Goal: Task Accomplishment & Management: Complete application form

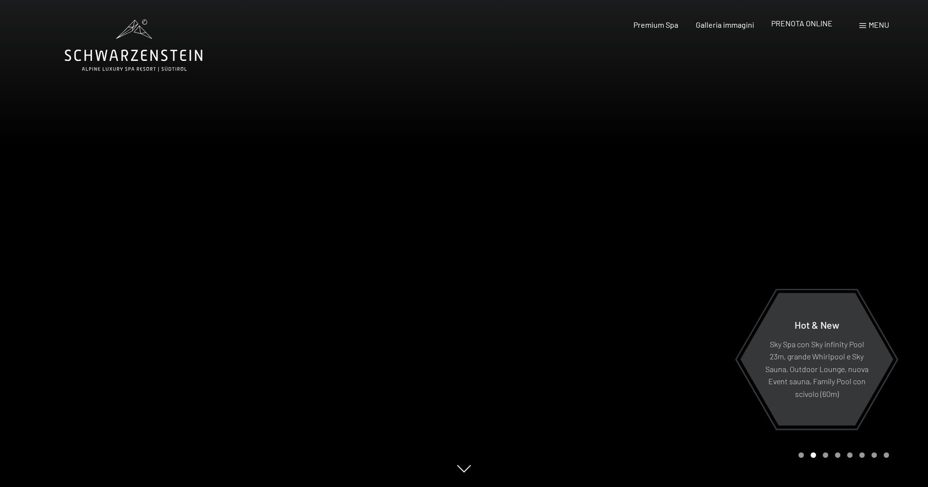
click at [785, 29] on div "PRENOTA ONLINE" at bounding box center [801, 23] width 61 height 11
click at [784, 28] on span "PRENOTA ONLINE" at bounding box center [801, 23] width 61 height 9
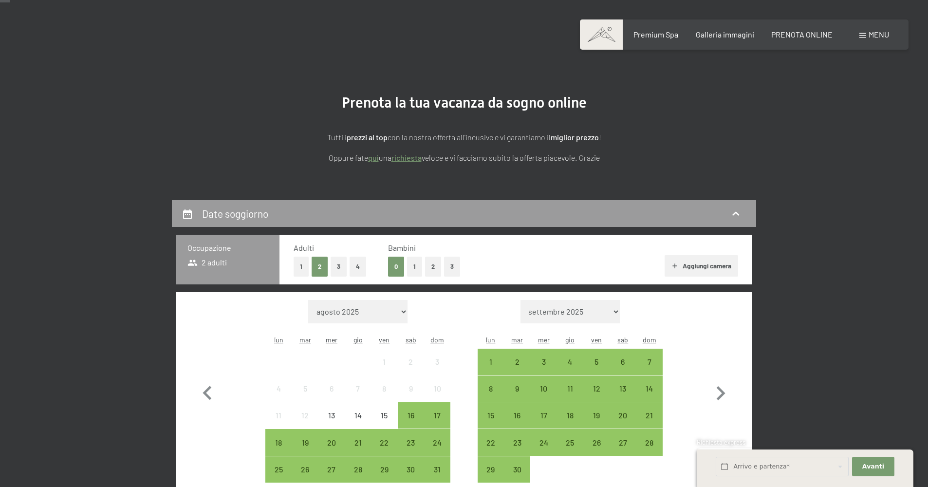
scroll to position [41, 0]
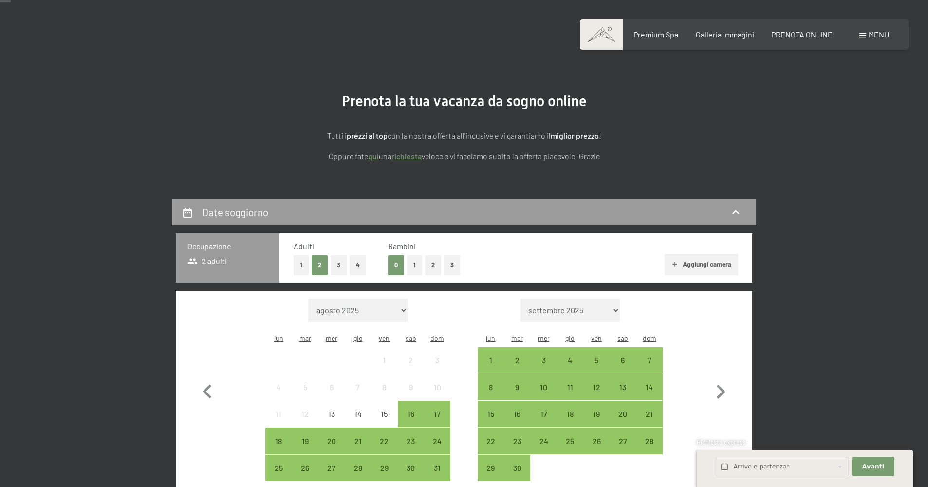
click at [441, 275] on button "2" at bounding box center [433, 265] width 16 height 20
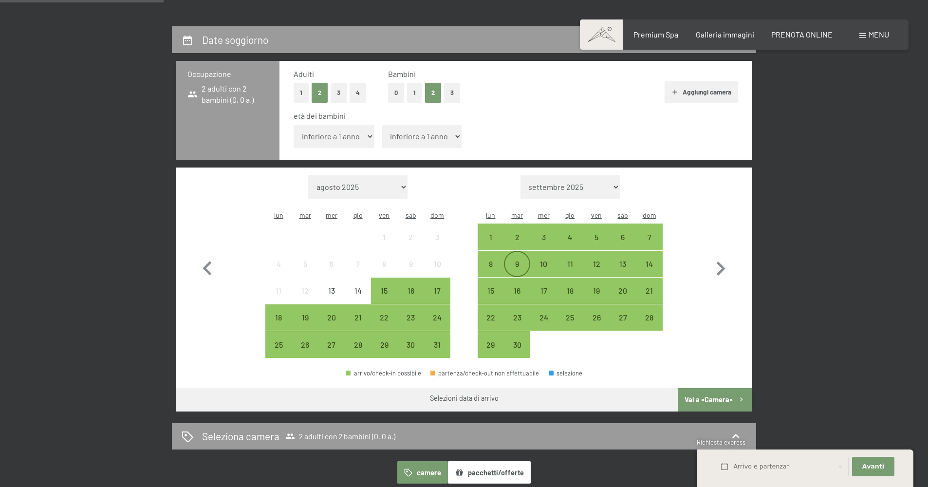
scroll to position [218, 0]
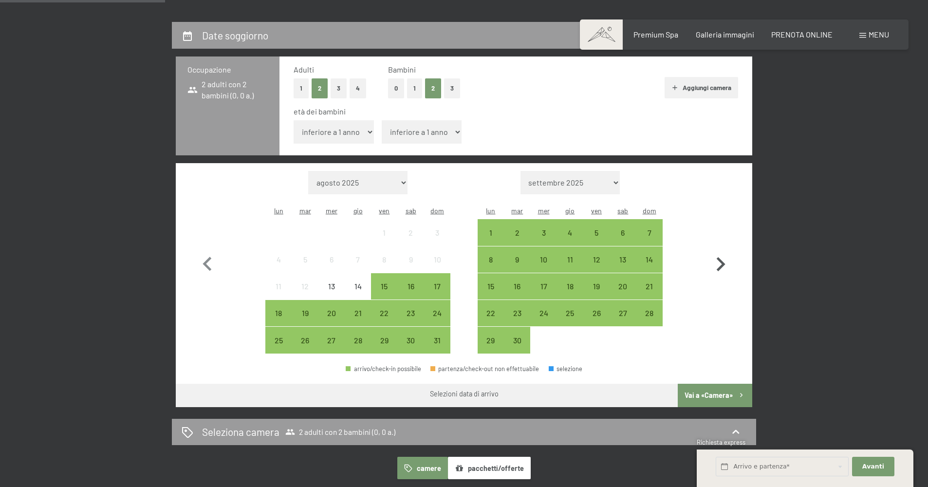
click at [726, 279] on icon "button" at bounding box center [721, 264] width 28 height 28
select select "2025-09-01"
select select "2025-10-01"
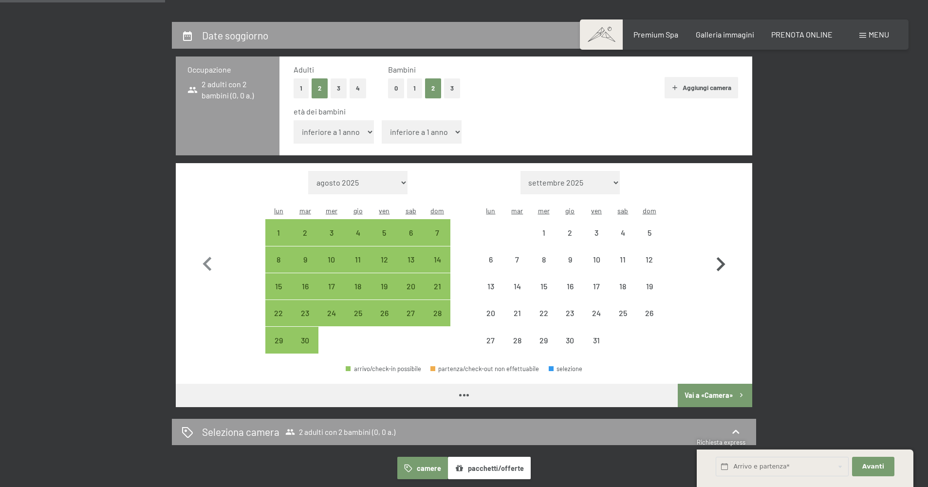
click at [726, 279] on icon "button" at bounding box center [721, 264] width 28 height 28
select select "2025-10-01"
select select "2025-11-01"
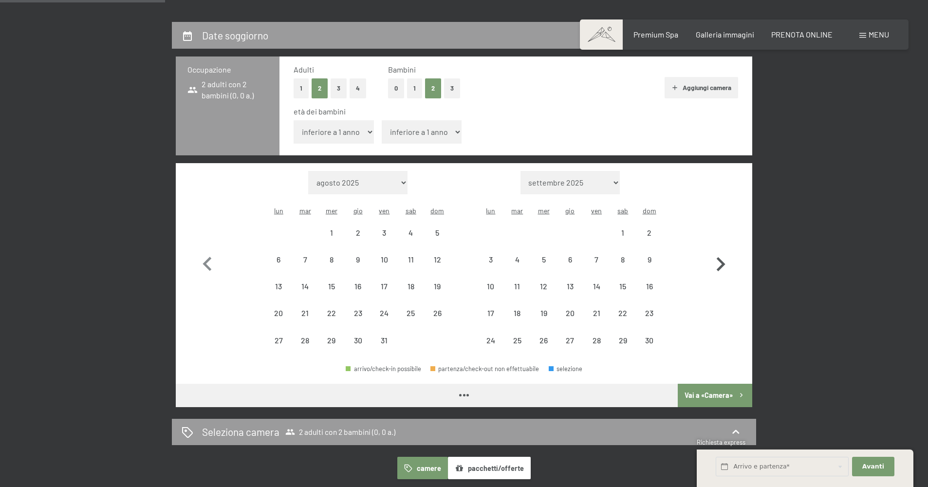
select select "2025-10-01"
select select "2025-11-01"
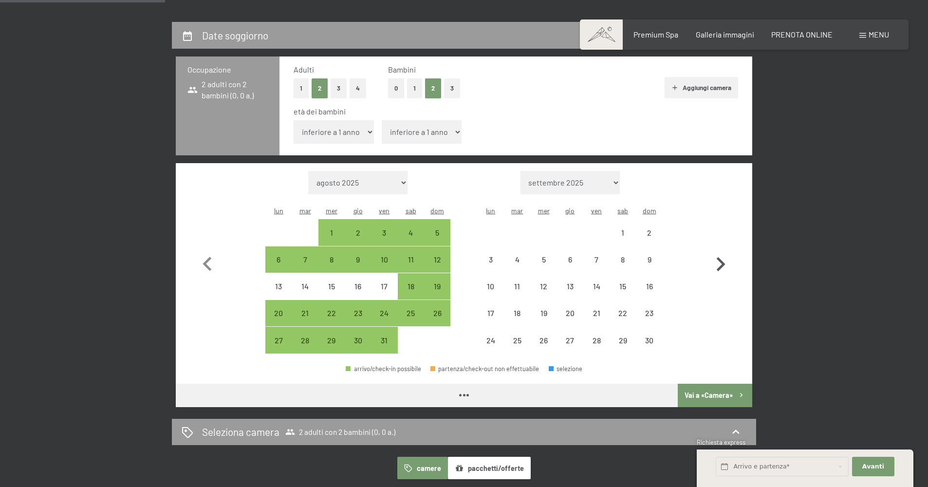
click at [726, 279] on icon "button" at bounding box center [721, 264] width 28 height 28
select select "2025-11-01"
select select "2025-12-01"
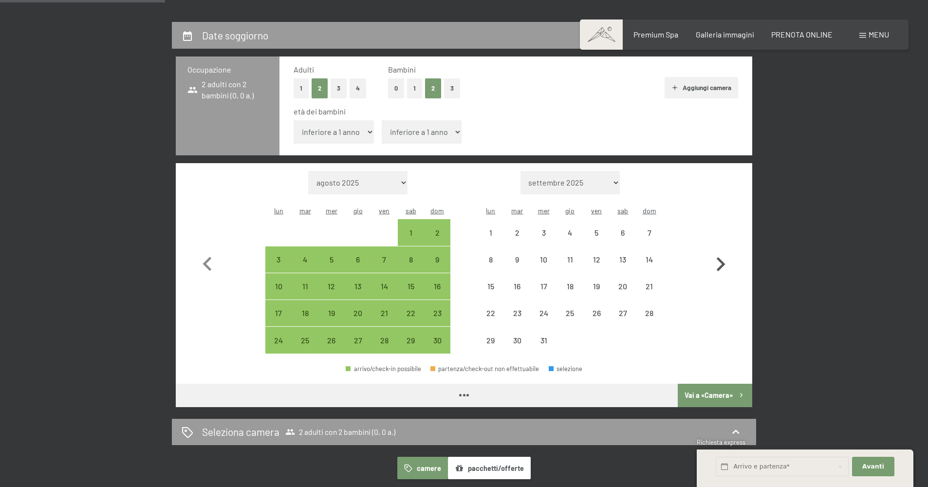
select select "2025-11-01"
select select "2025-12-01"
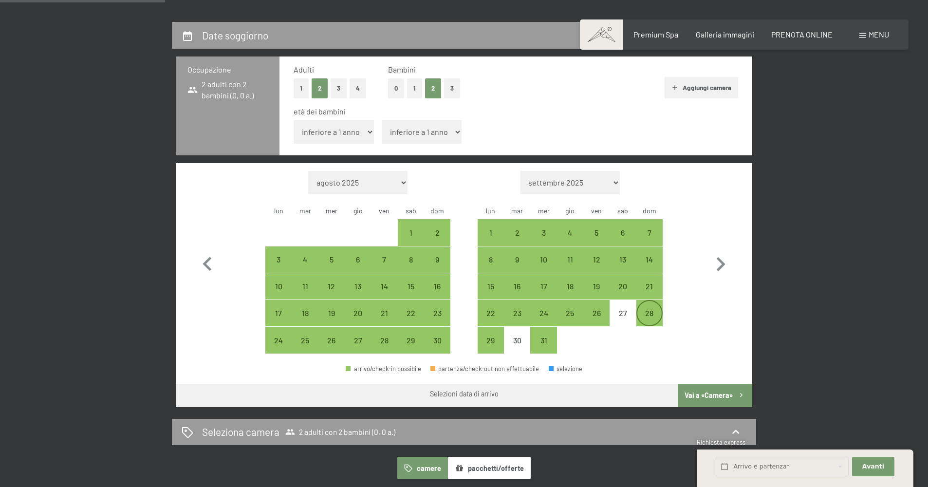
click at [655, 334] on div "28" at bounding box center [650, 321] width 24 height 24
select select "2025-11-01"
select select "2025-12-01"
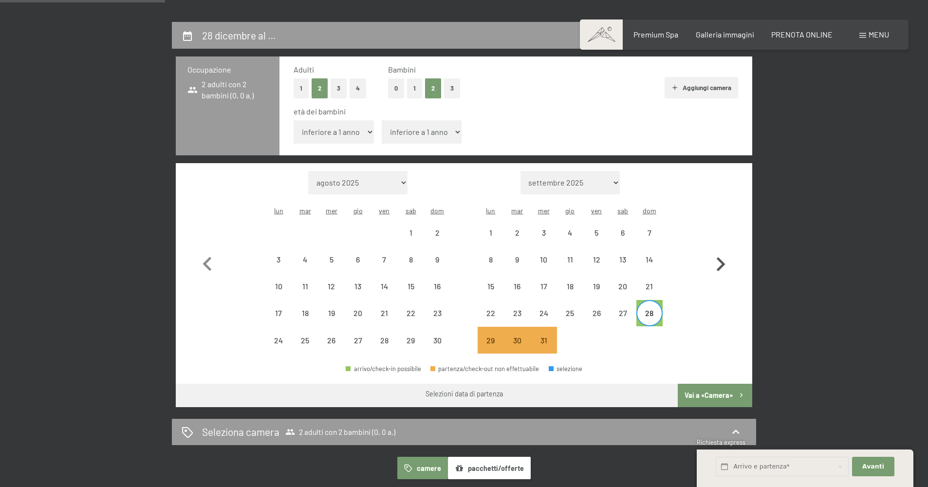
click at [718, 279] on icon "button" at bounding box center [721, 264] width 28 height 28
select select "2025-12-01"
select select "2026-01-01"
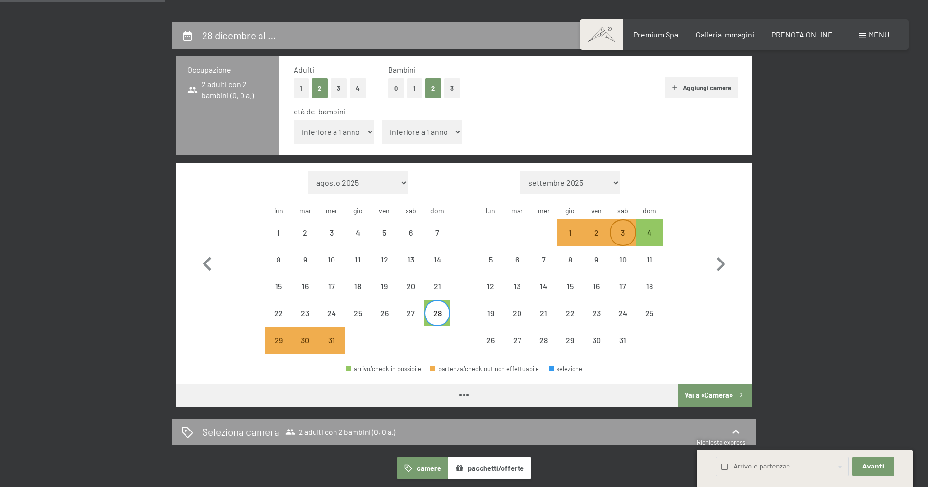
select select "2025-12-01"
select select "2026-01-01"
click at [626, 253] on div "3" at bounding box center [623, 241] width 24 height 24
select select "2025-12-01"
select select "2026-01-01"
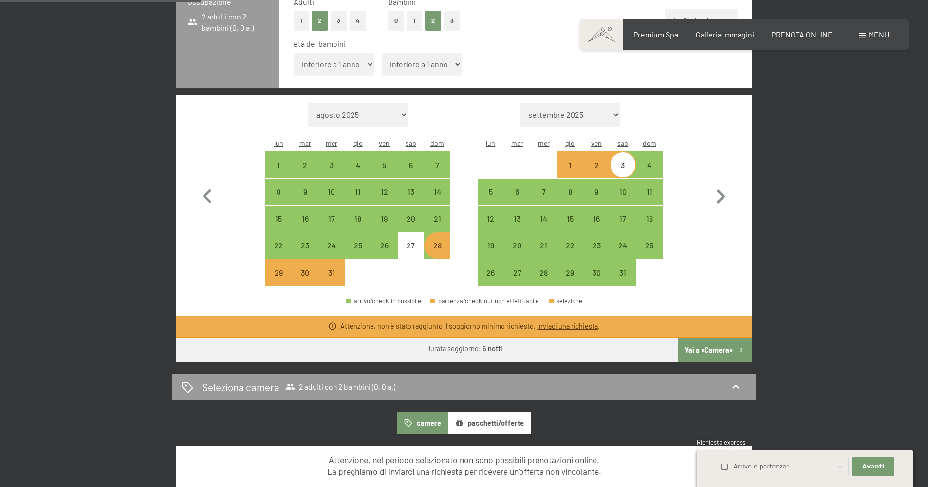
scroll to position [294, 0]
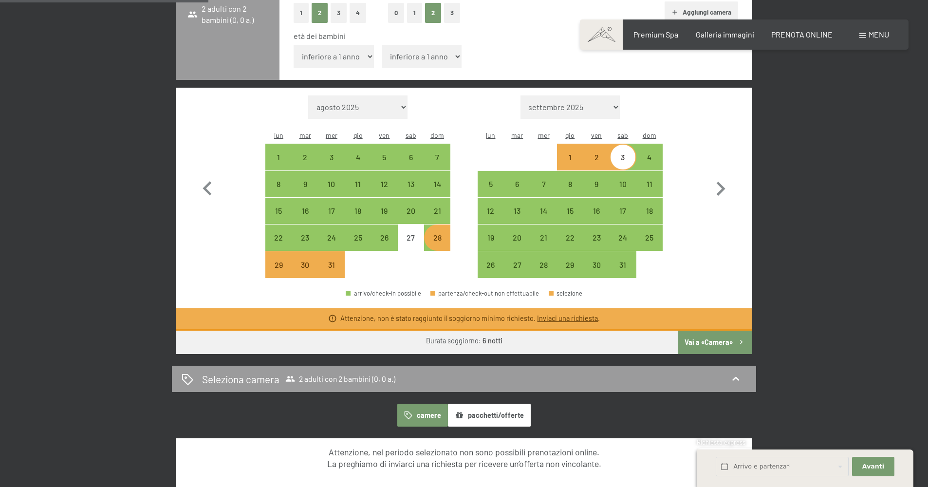
click at [706, 354] on button "Vai a «Camera»" at bounding box center [715, 342] width 75 height 23
select select "2025-12-01"
select select "2026-01-01"
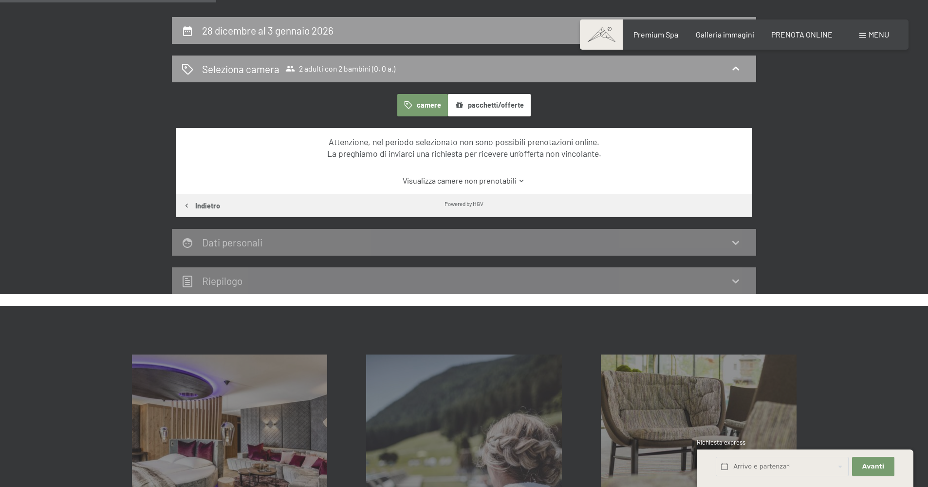
scroll to position [221, 0]
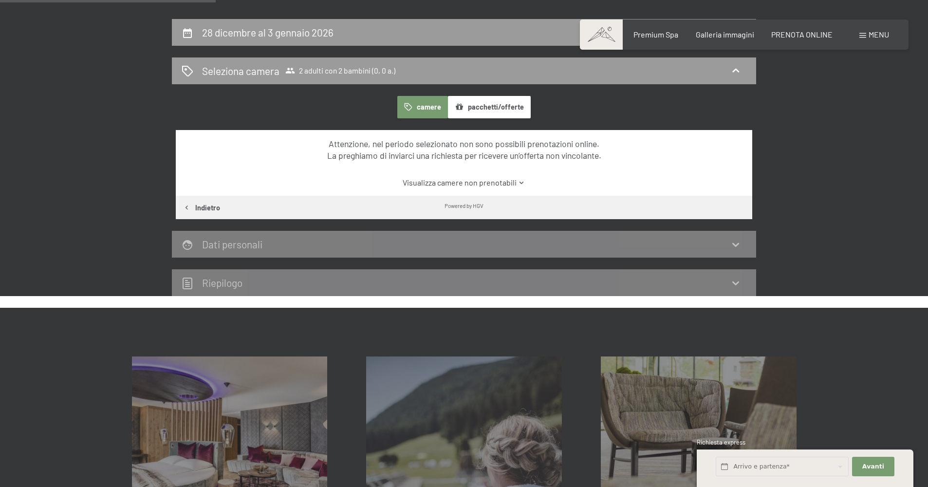
click at [389, 251] on div "Dati personali" at bounding box center [464, 244] width 565 height 14
click at [742, 250] on icon at bounding box center [736, 245] width 12 height 12
click at [787, 38] on div "PRENOTA ONLINE" at bounding box center [801, 33] width 61 height 11
click at [787, 38] on span "PRENOTA ONLINE" at bounding box center [801, 32] width 61 height 9
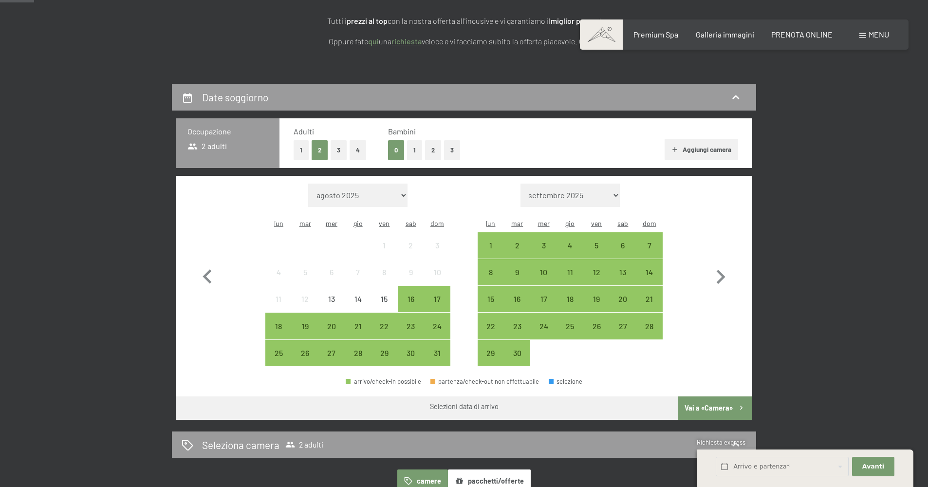
scroll to position [177, 0]
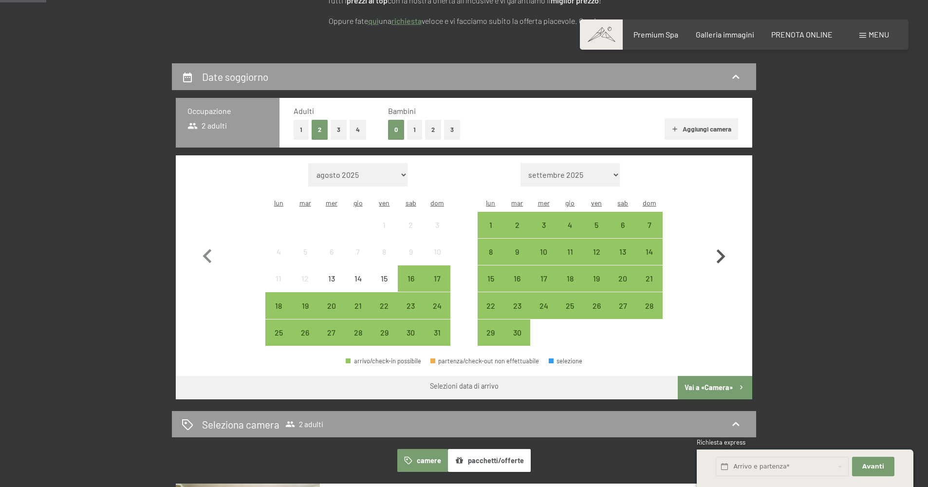
click at [715, 271] on icon "button" at bounding box center [721, 257] width 28 height 28
select select "[DATE]"
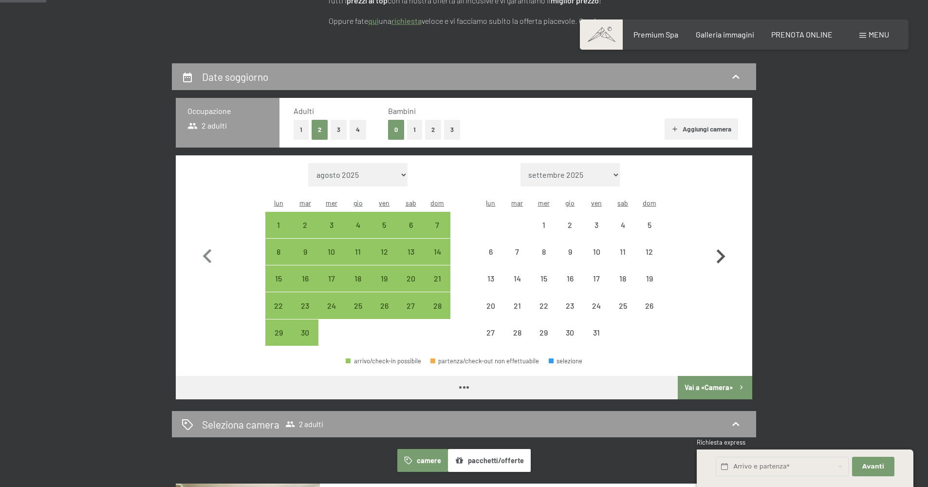
click at [715, 271] on icon "button" at bounding box center [721, 257] width 28 height 28
select select "[DATE]"
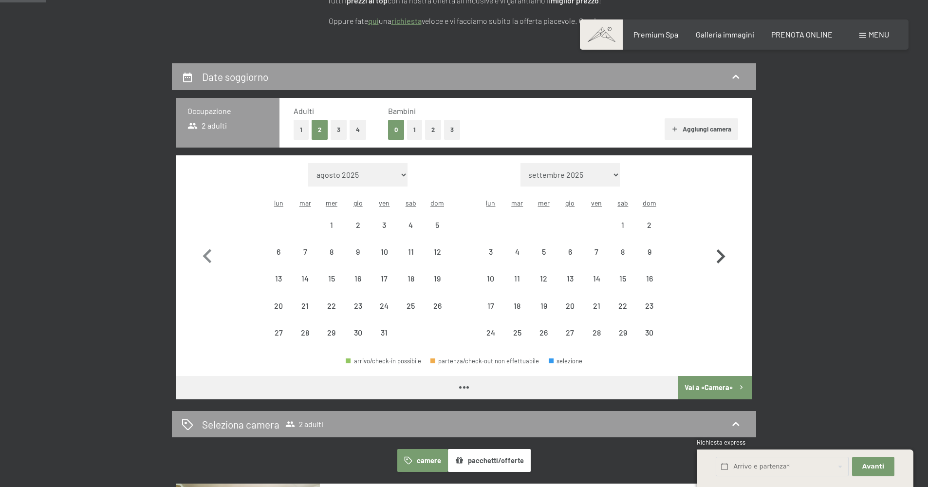
click at [715, 271] on icon "button" at bounding box center [721, 257] width 28 height 28
select select "2025-11-01"
select select "2025-12-01"
select select "2025-11-01"
select select "2025-12-01"
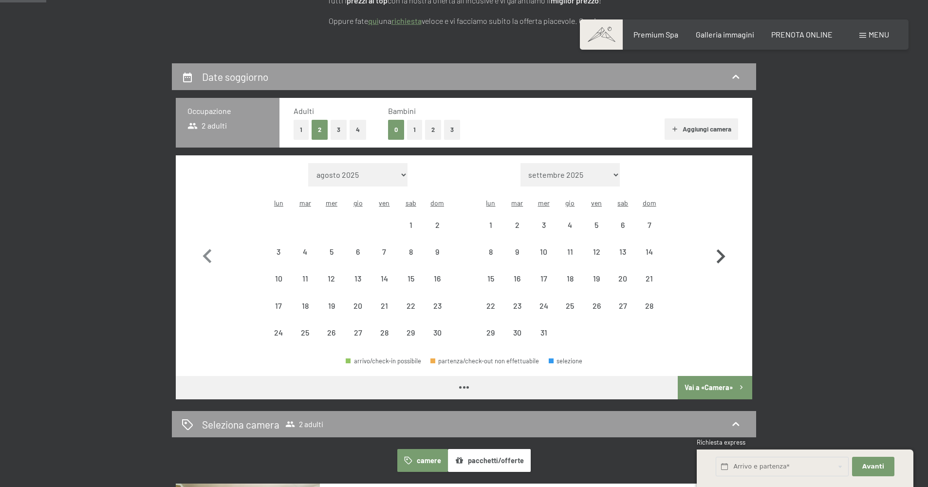
click at [718, 271] on icon "button" at bounding box center [721, 257] width 28 height 28
select select "2025-12-01"
select select "2026-01-01"
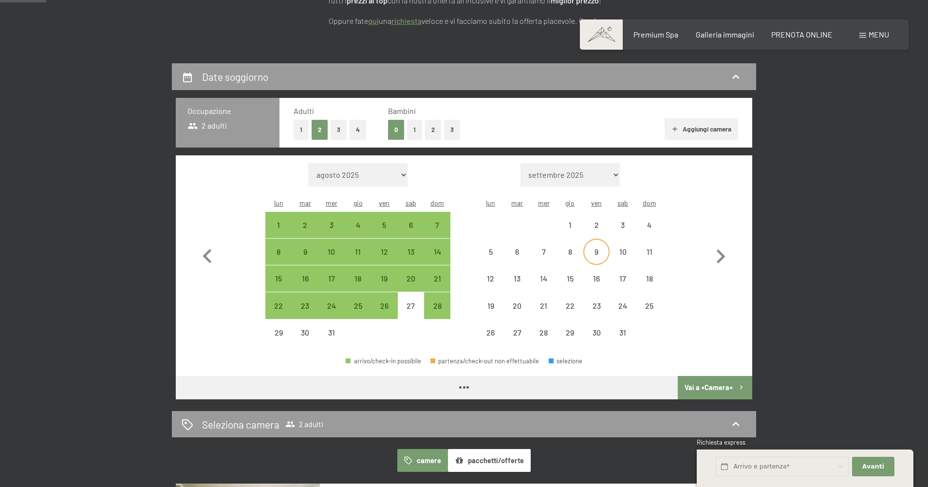
select select "2025-12-01"
select select "2026-01-01"
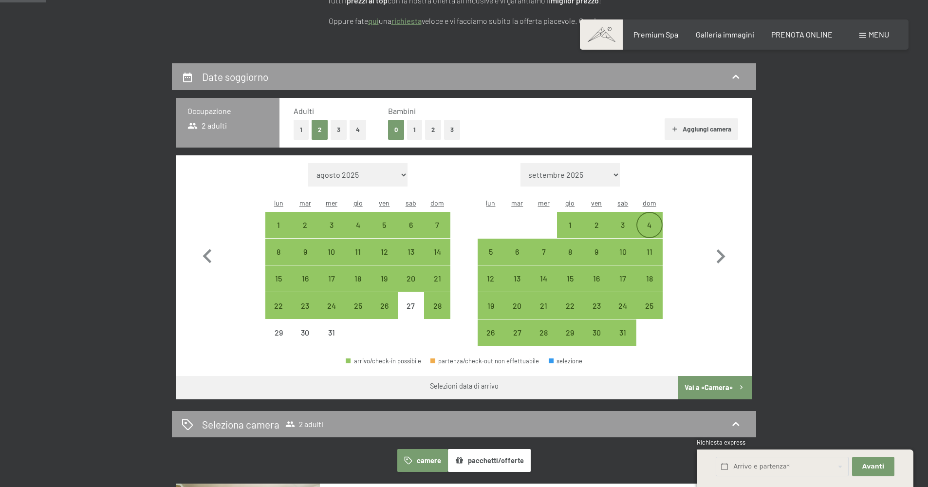
click at [646, 245] on div "4" at bounding box center [650, 233] width 24 height 24
select select "2025-12-01"
select select "2026-01-01"
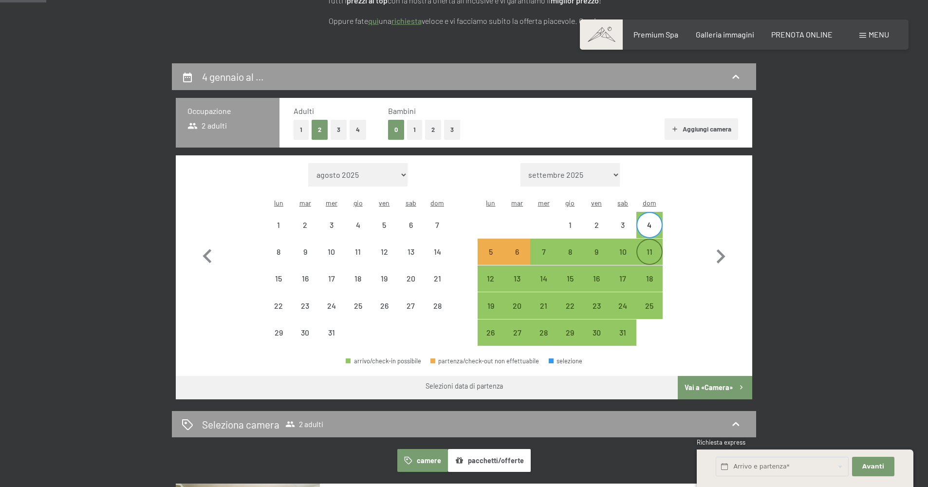
click at [648, 272] on div "11" at bounding box center [650, 260] width 24 height 24
select select "2025-12-01"
select select "2026-01-01"
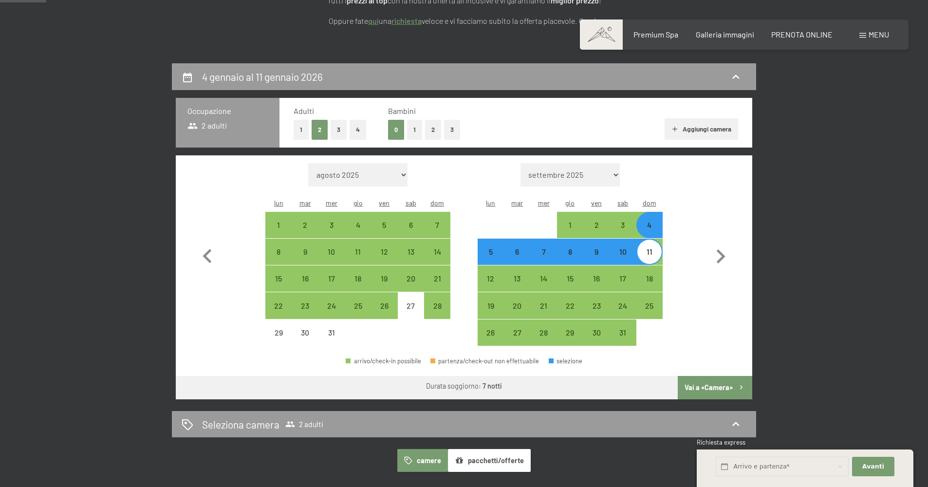
scroll to position [176, 0]
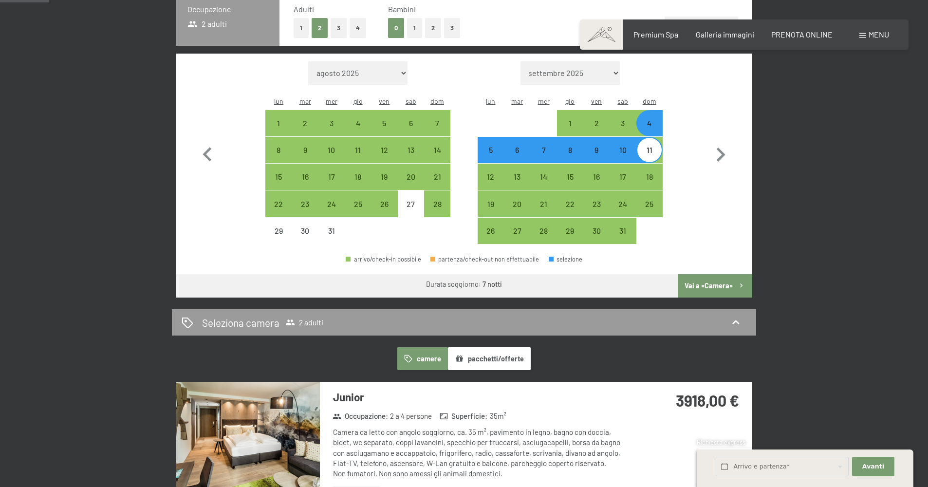
click at [708, 298] on button "Vai a «Camera»" at bounding box center [715, 285] width 75 height 23
select select "2025-12-01"
select select "2026-01-01"
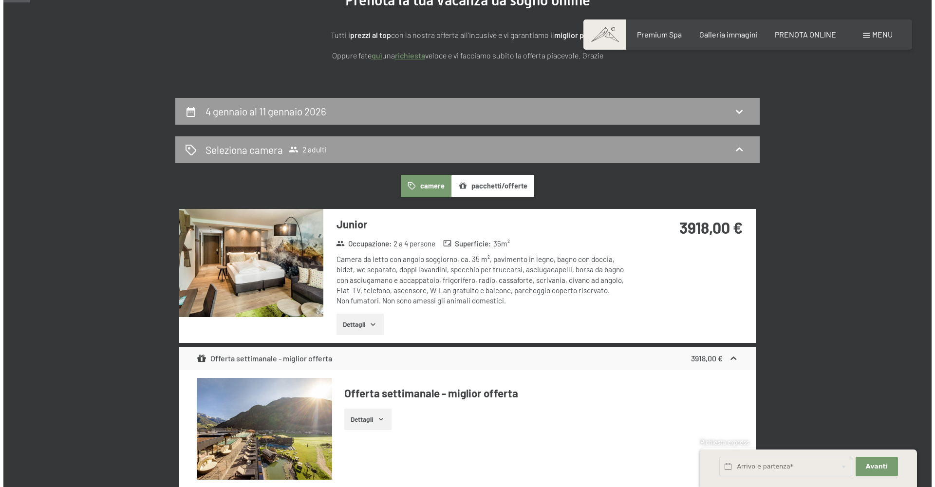
scroll to position [142, 0]
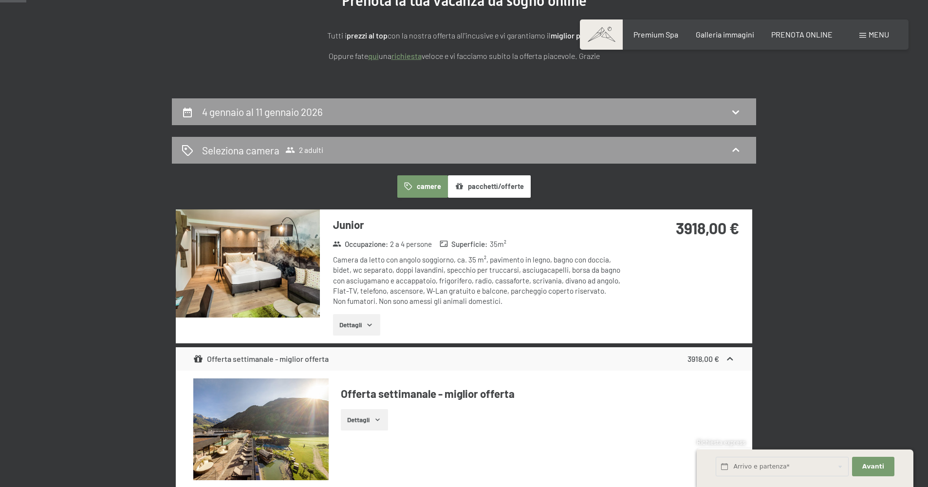
click at [860, 40] on div "Menu" at bounding box center [875, 34] width 30 height 11
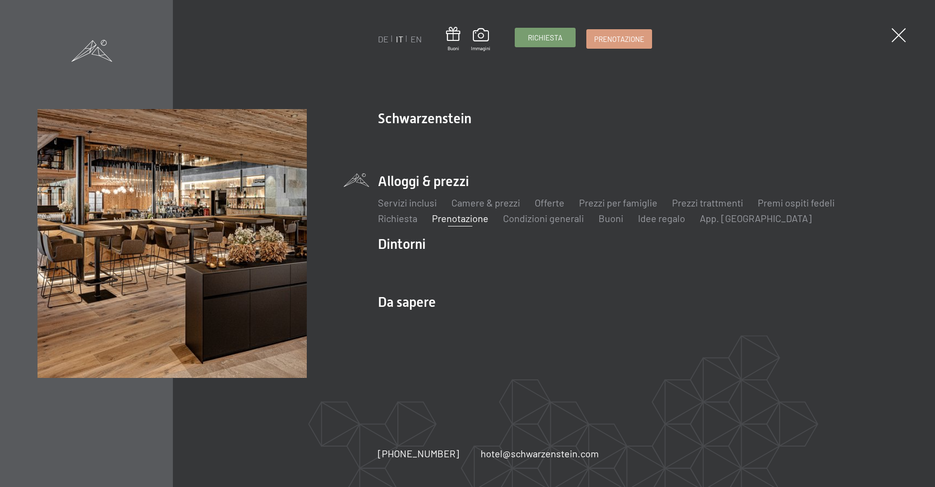
click at [563, 43] on span "Richiesta" at bounding box center [545, 38] width 35 height 10
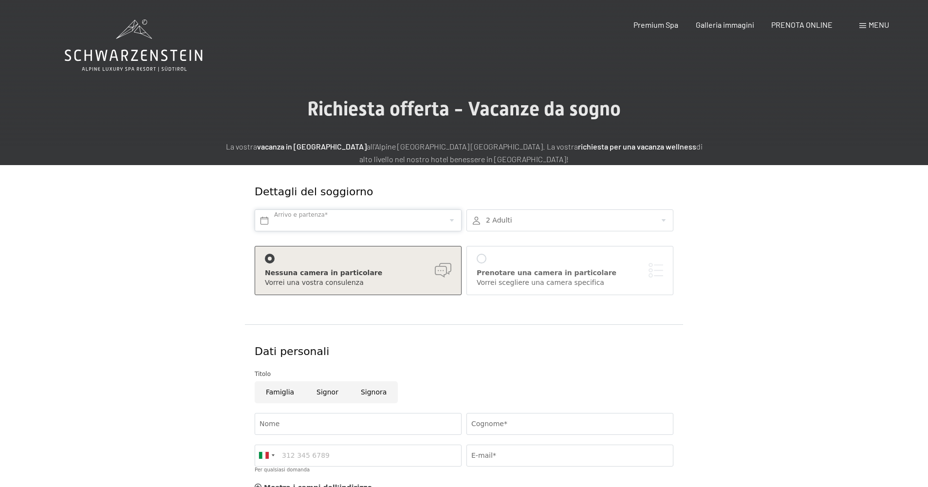
click at [332, 231] on input "text" at bounding box center [358, 220] width 207 height 22
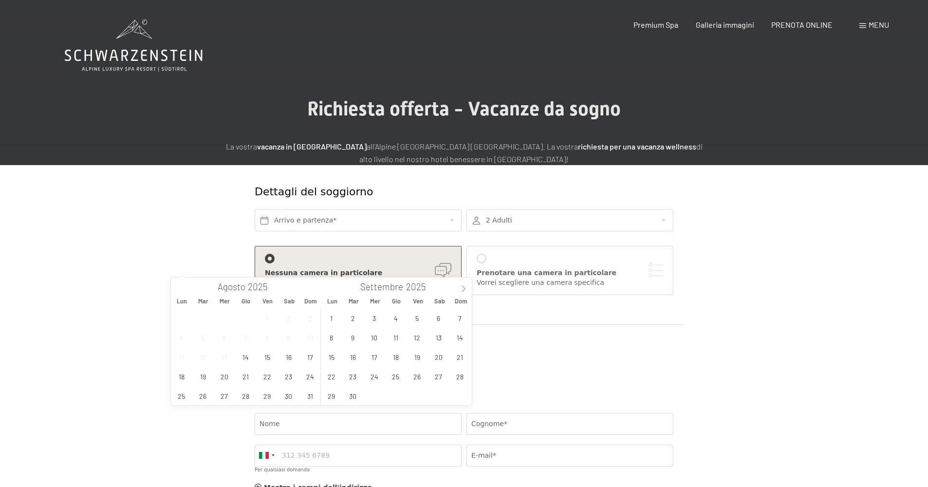
click at [459, 289] on span at bounding box center [463, 286] width 17 height 17
click at [454, 375] on span "28" at bounding box center [460, 376] width 19 height 19
type input "Dom. 28/12/2025"
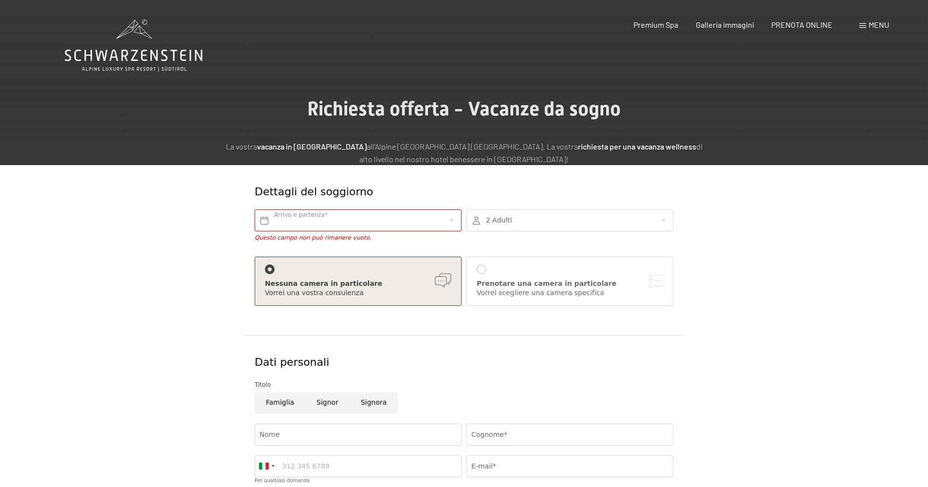
click at [501, 231] on div at bounding box center [570, 220] width 207 height 22
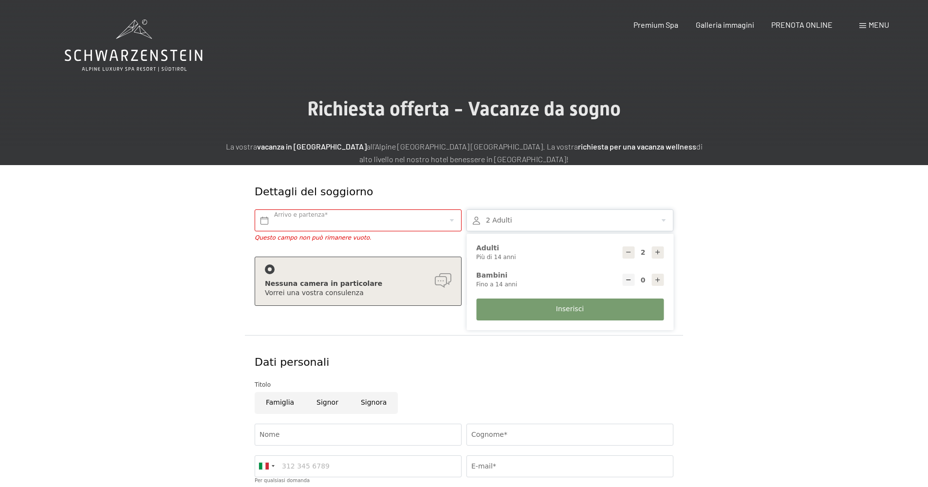
click at [664, 286] on div at bounding box center [658, 280] width 12 height 12
type input "1"
select select
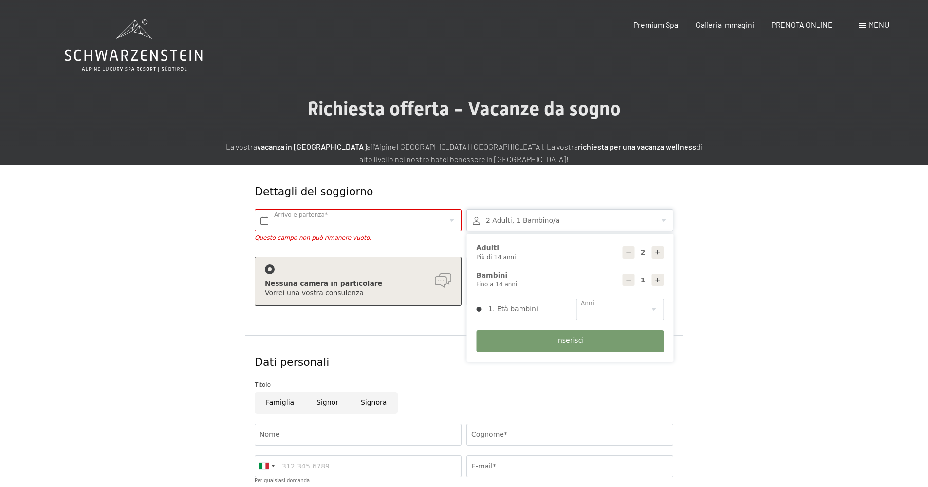
click at [661, 283] on icon at bounding box center [658, 280] width 7 height 7
type input "2"
select select
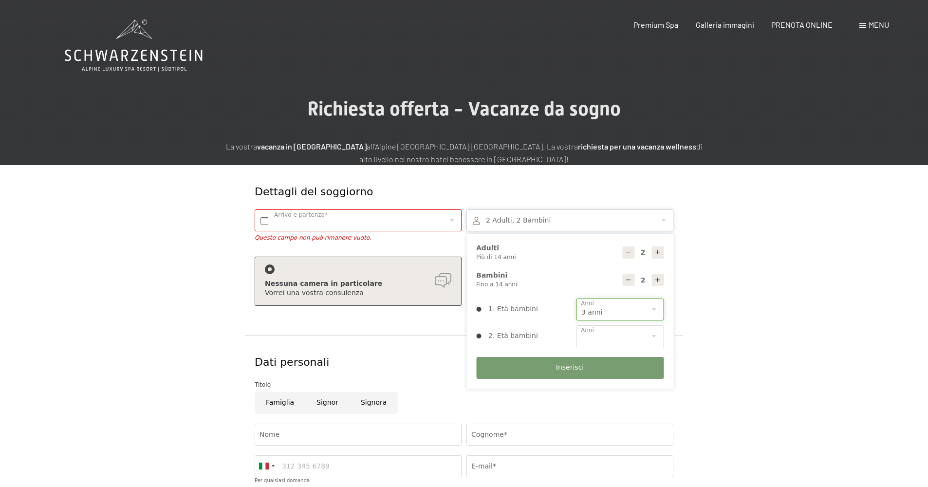
select select "4"
select select "7"
click at [305, 231] on input "text" at bounding box center [358, 220] width 207 height 22
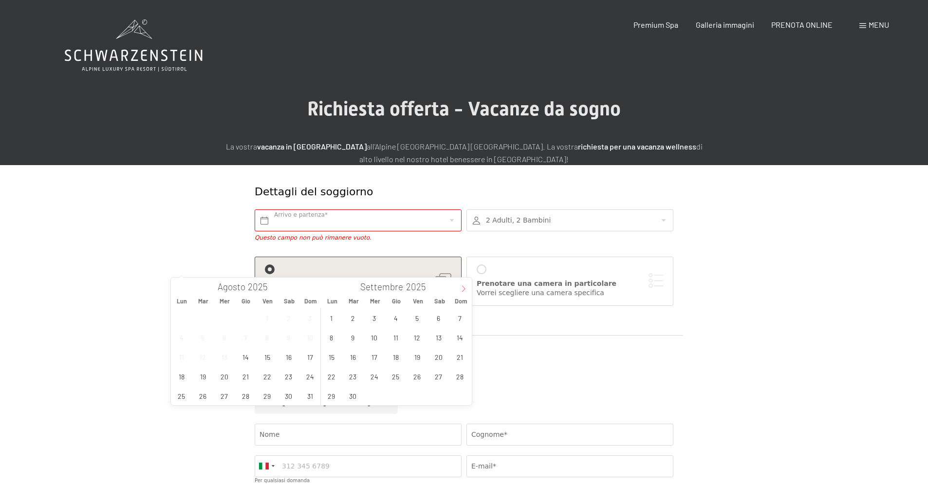
click at [462, 286] on icon at bounding box center [463, 288] width 7 height 7
click at [458, 373] on span "28" at bounding box center [460, 376] width 19 height 19
type input "Dom. 28/12/2025"
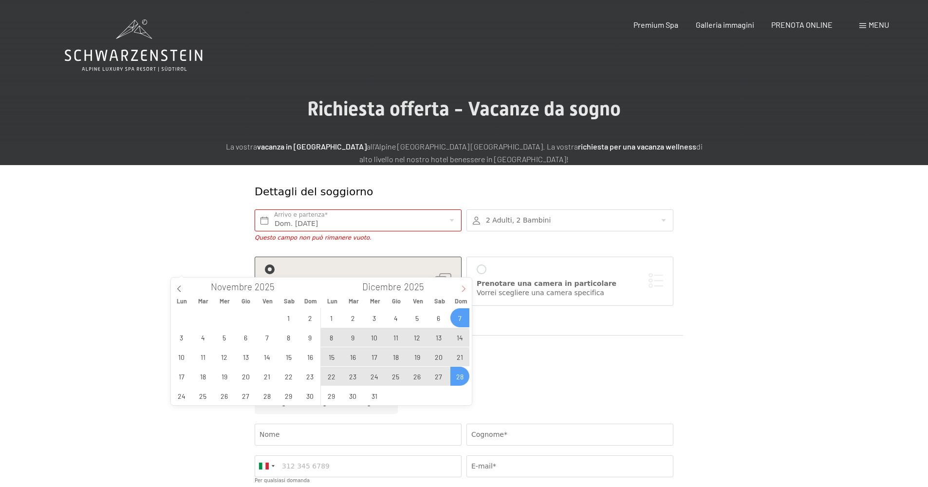
click at [460, 290] on icon at bounding box center [463, 288] width 7 height 7
type input "2026"
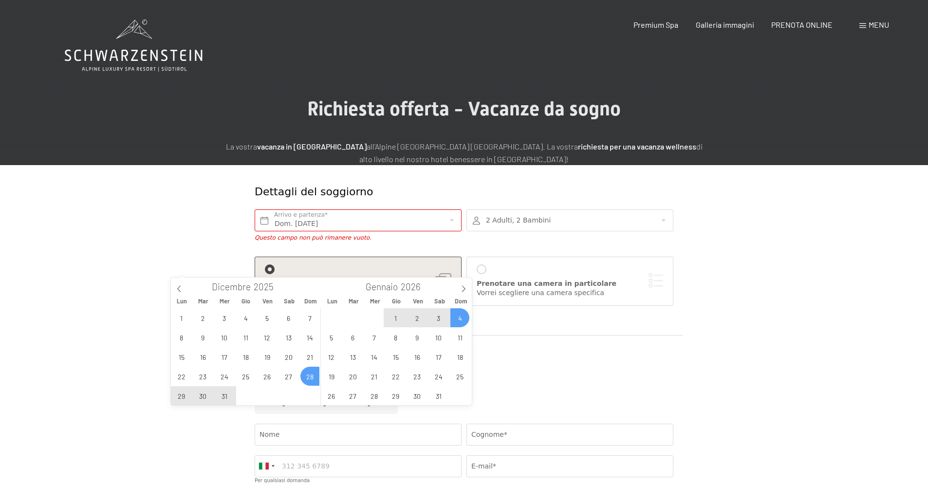
click at [456, 316] on span "4" at bounding box center [460, 317] width 19 height 19
type input "Dom. 28/12/2025 - Dom. 04/01/2026"
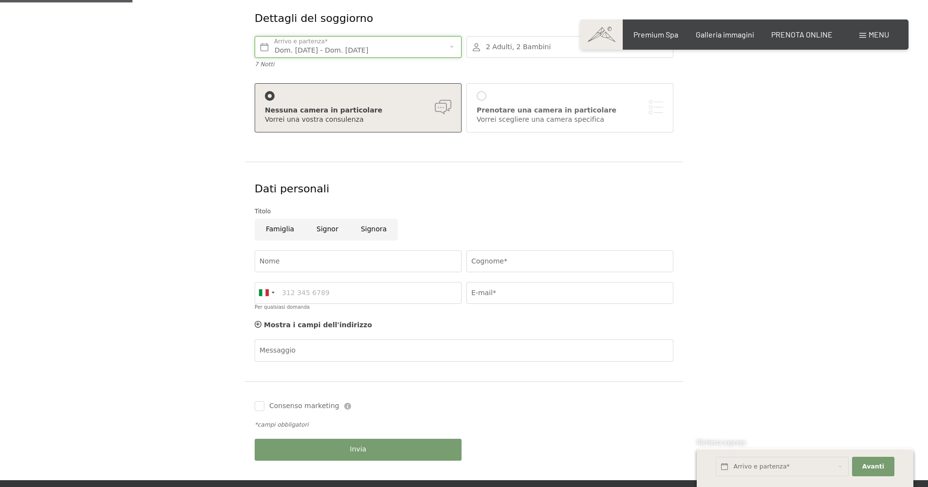
scroll to position [184, 0]
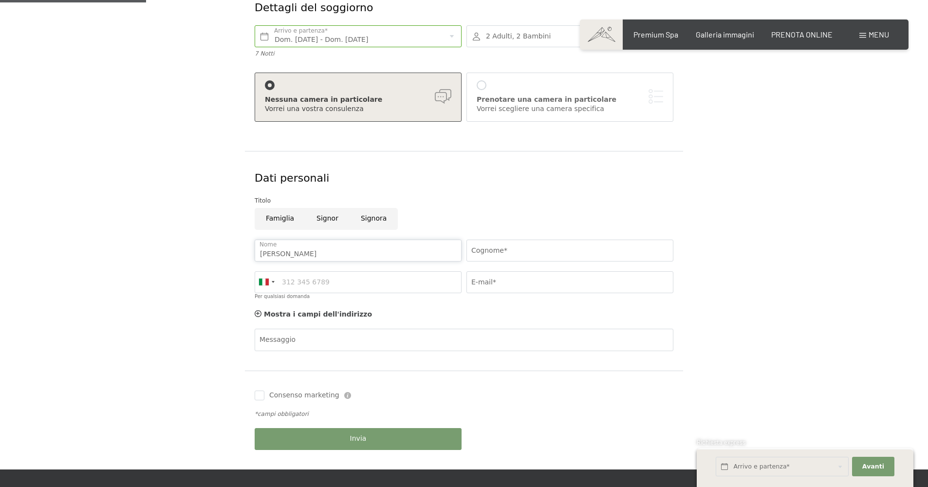
type input "luigi"
type input "corcione"
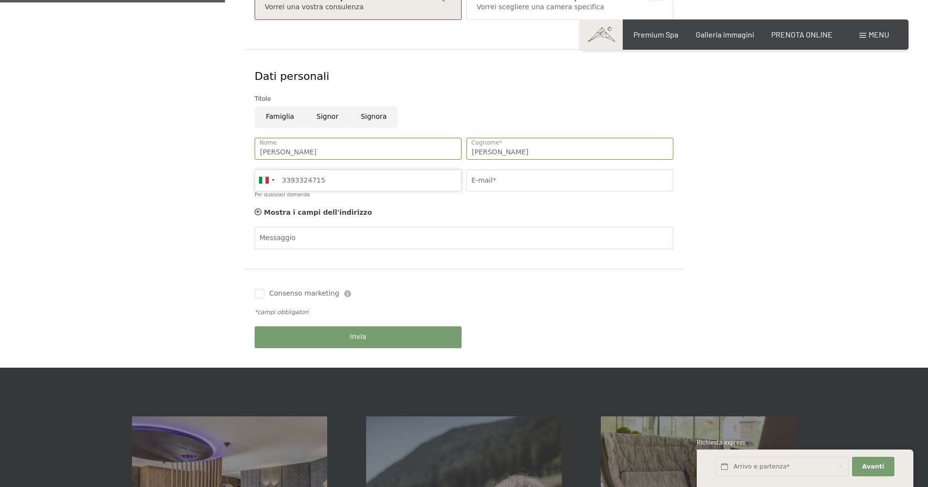
scroll to position [287, 0]
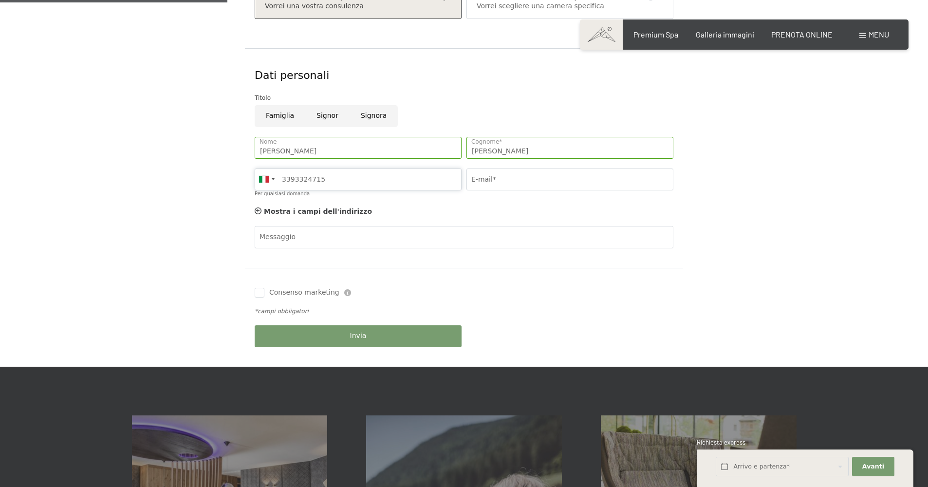
type input "3393324715"
type input "corcione.l@live.it"
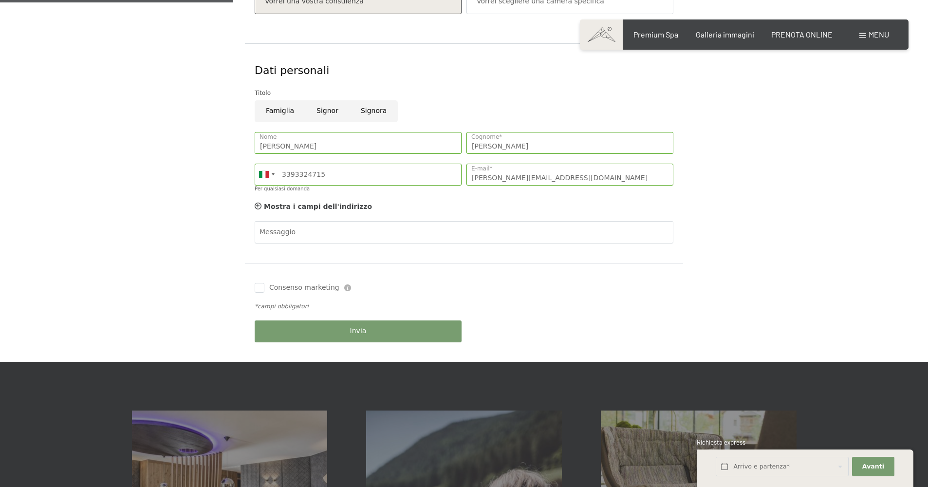
scroll to position [294, 0]
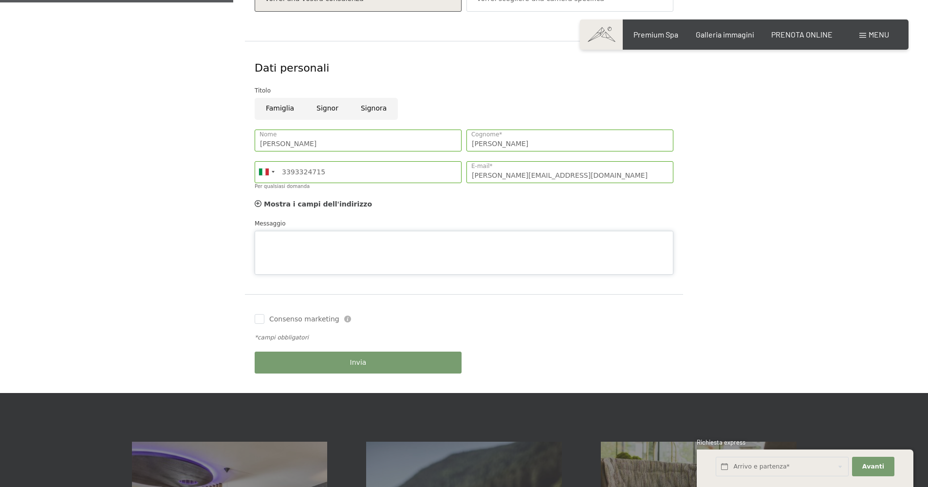
click at [269, 275] on div "Messaggio" at bounding box center [464, 247] width 419 height 56
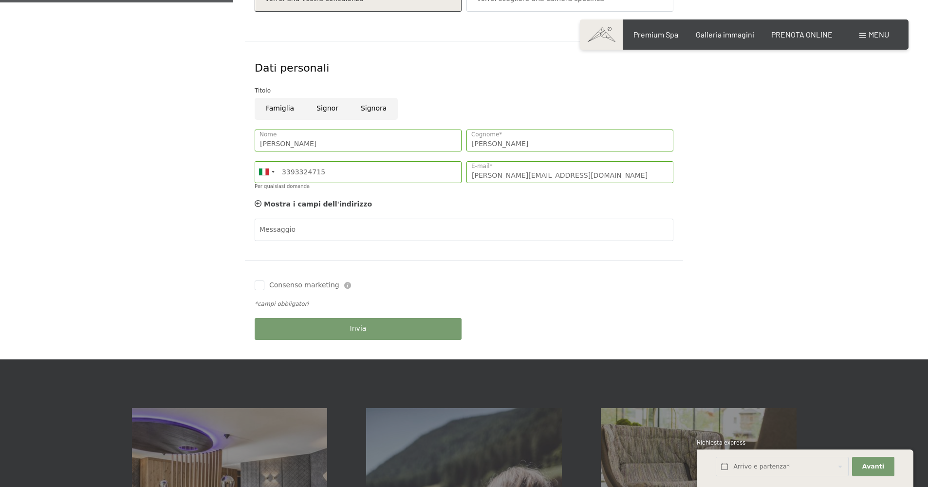
click at [269, 241] on div "Messaggio" at bounding box center [464, 230] width 419 height 22
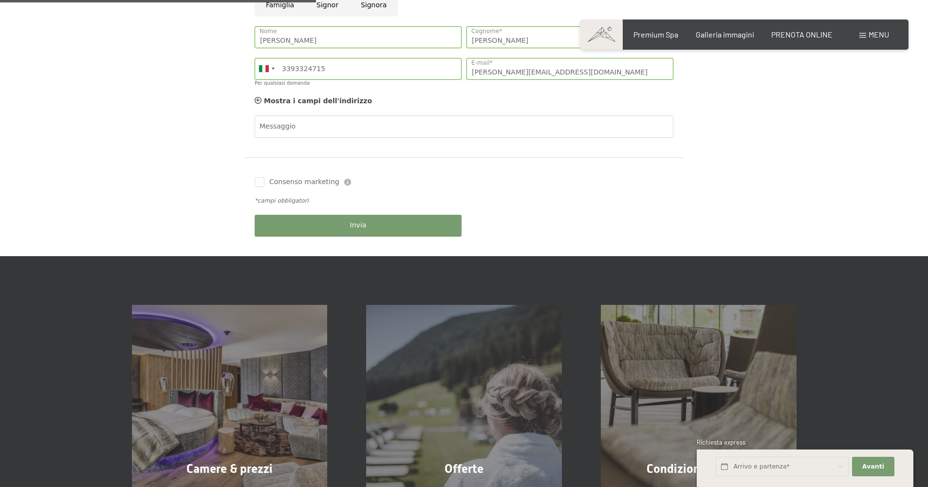
scroll to position [398, 0]
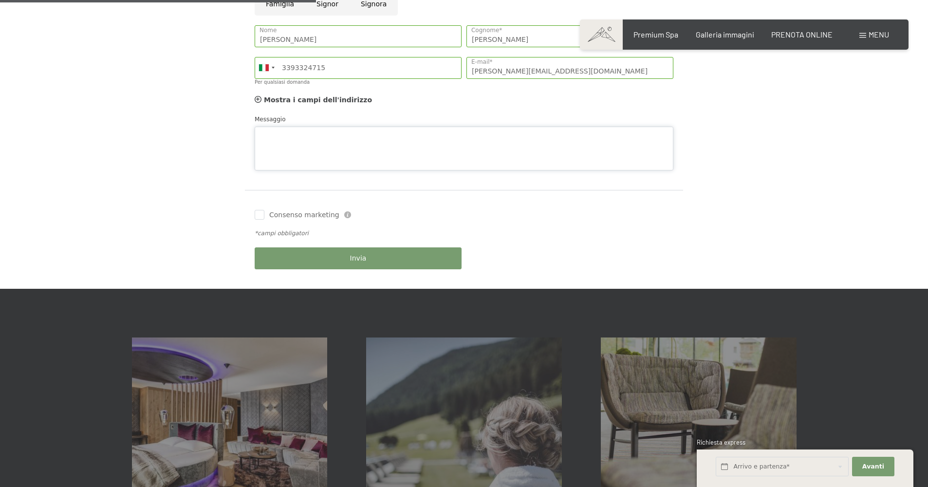
click at [255, 170] on textarea "Messaggio" at bounding box center [464, 149] width 419 height 44
type textarea "Salve gradirei fare capodanno, le date sono flessibili. grazie"
click at [276, 274] on div "Invia" at bounding box center [358, 259] width 212 height 32
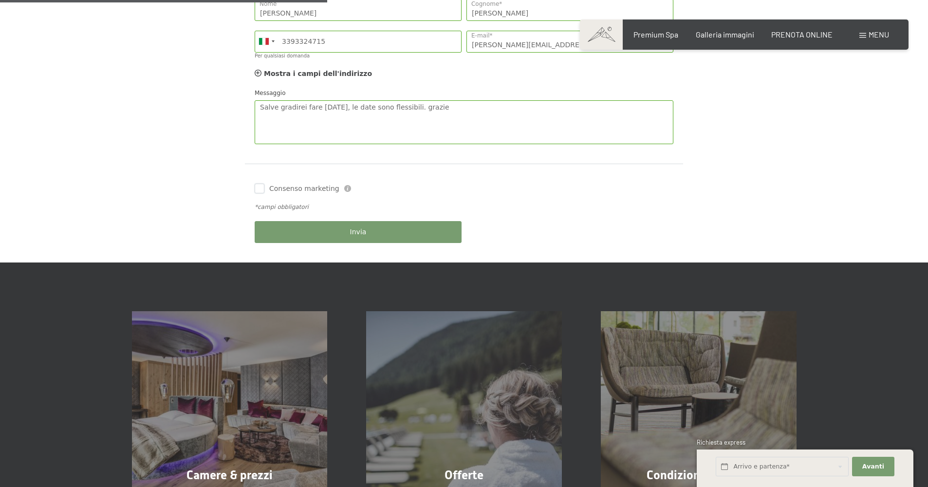
click at [255, 193] on input "Consenso marketing" at bounding box center [260, 189] width 10 height 10
checkbox input "false"
click at [350, 237] on span "Invia" at bounding box center [358, 232] width 17 height 10
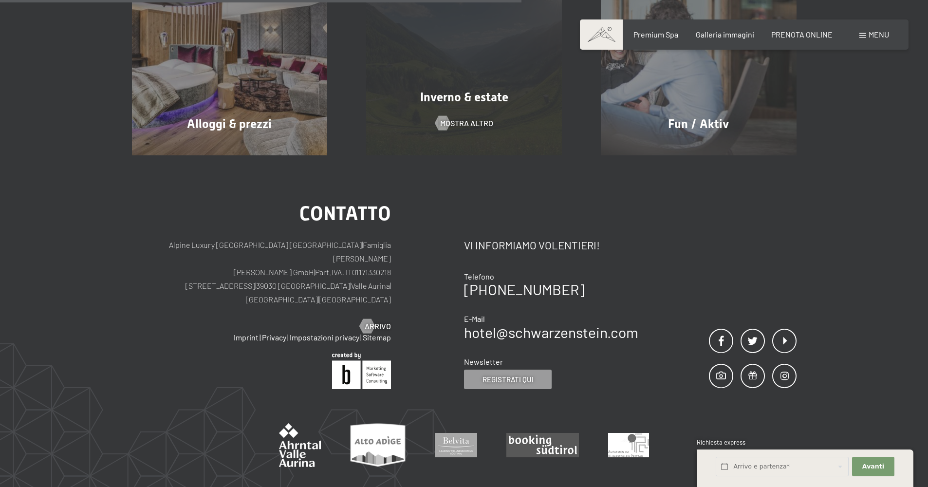
scroll to position [526, 0]
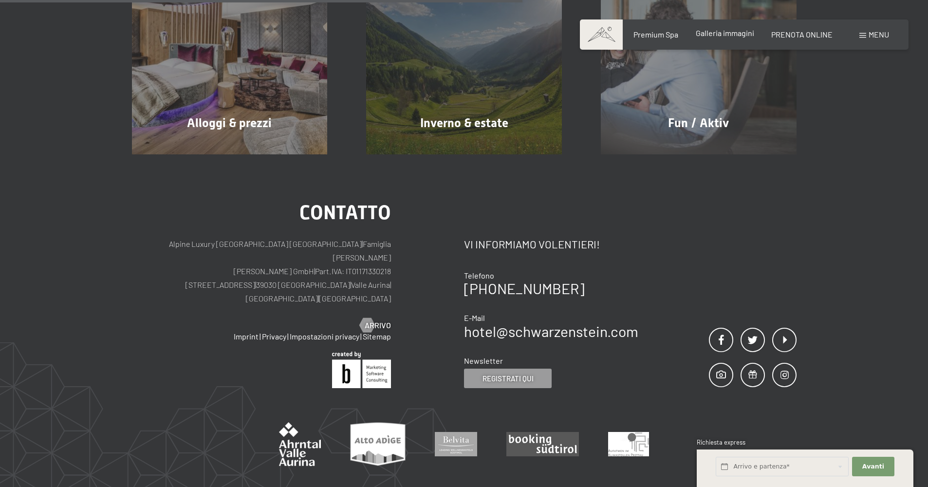
click at [710, 38] on span "Galleria immagini" at bounding box center [725, 32] width 58 height 9
